Goal: Book appointment/travel/reservation

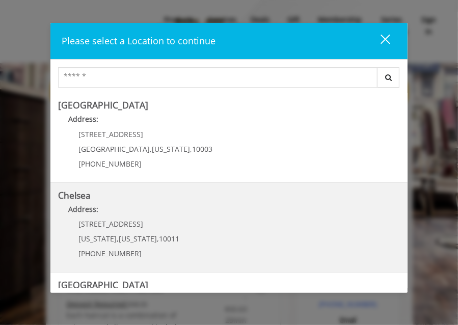
click at [94, 228] on span "169/170 W 23rd St" at bounding box center [110, 224] width 65 height 10
